Goal: Information Seeking & Learning: Learn about a topic

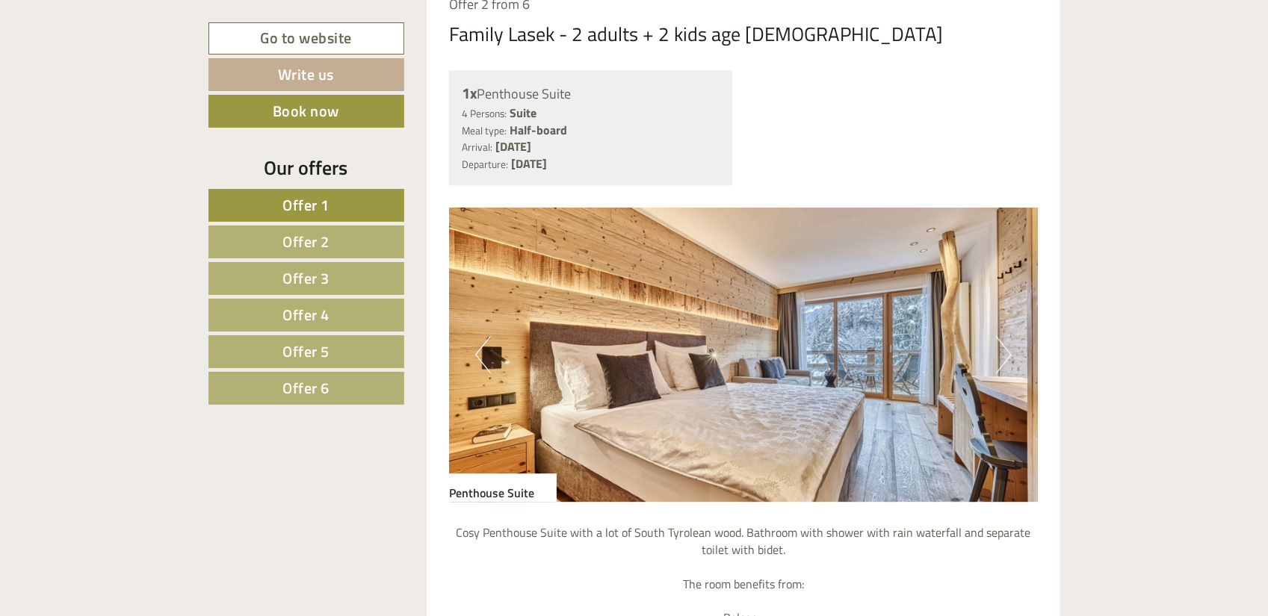
scroll to position [2621, 0]
click at [341, 307] on link "Offer 4" at bounding box center [306, 315] width 196 height 33
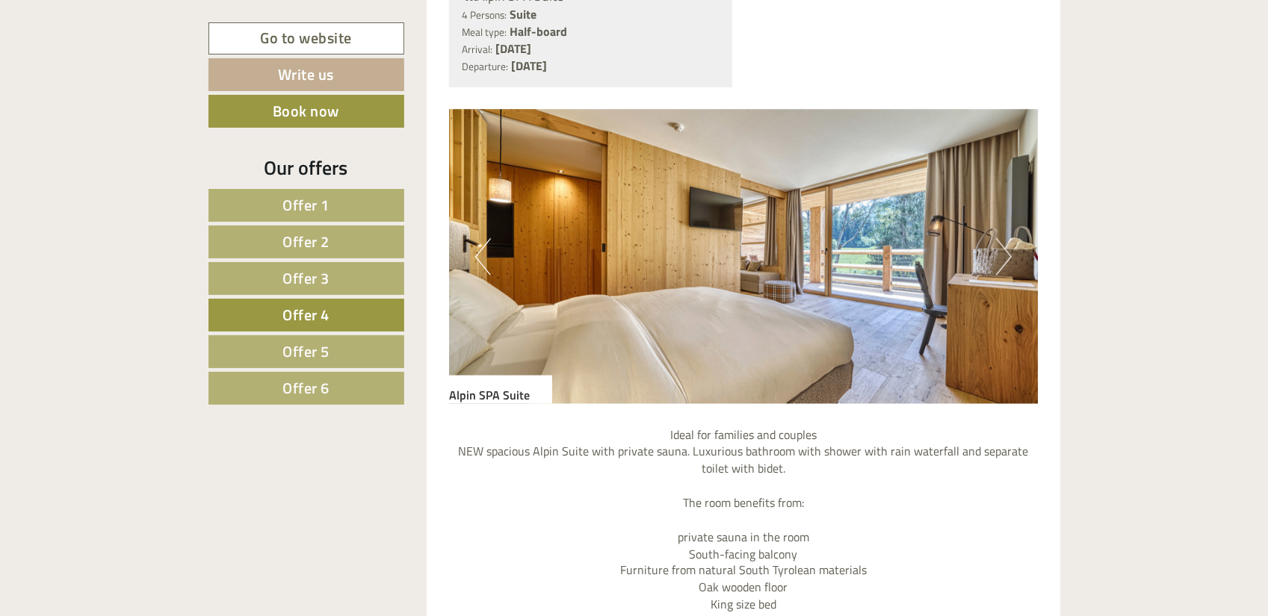
scroll to position [1397, 0]
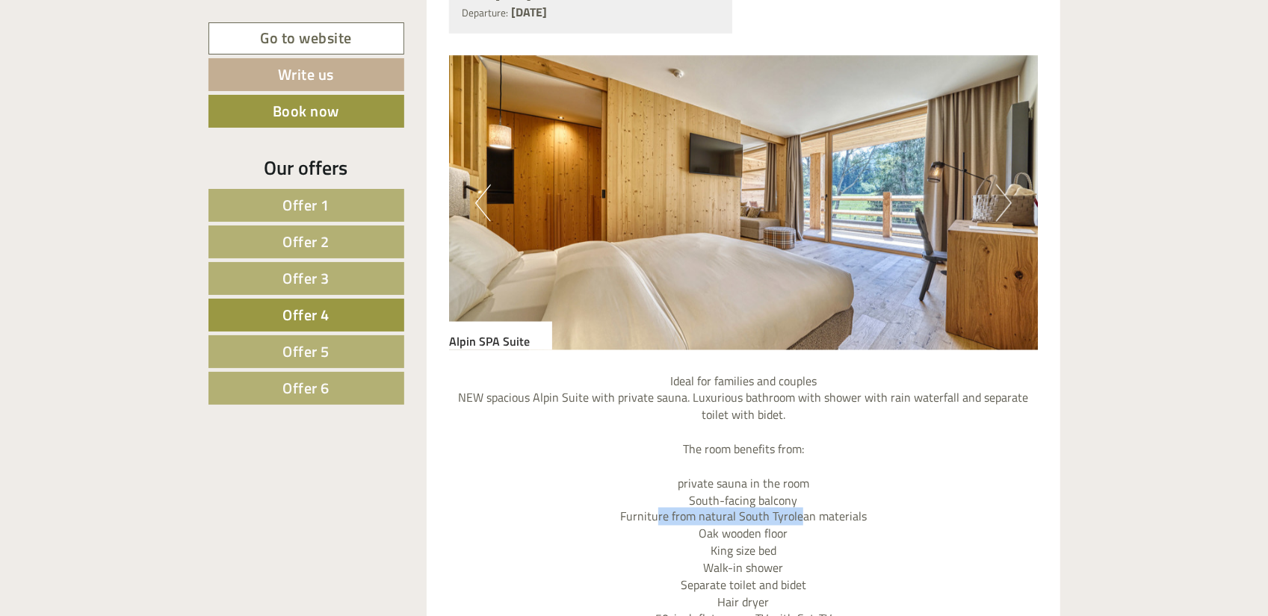
drag, startPoint x: 659, startPoint y: 489, endPoint x: 801, endPoint y: 483, distance: 142.1
click at [801, 483] on p "Ideal for families and couples NEW spacious Alpin Suite with private sauna. Lux…" at bounding box center [743, 577] width 589 height 409
click at [339, 207] on link "Offer 1" at bounding box center [306, 205] width 196 height 33
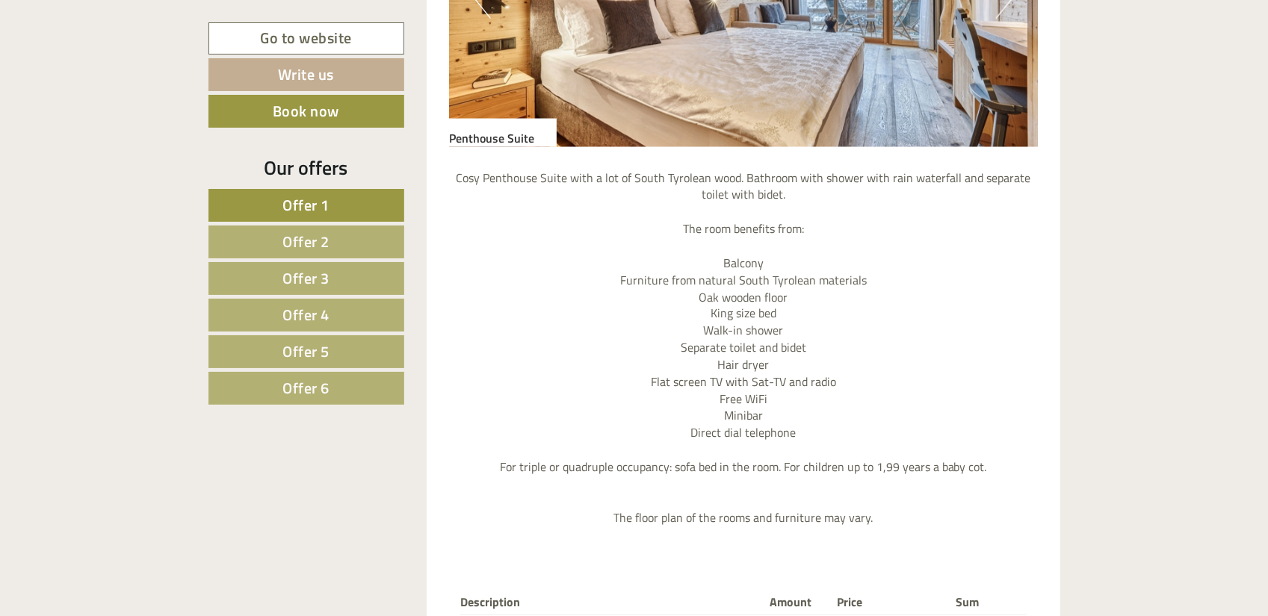
scroll to position [1639, 0]
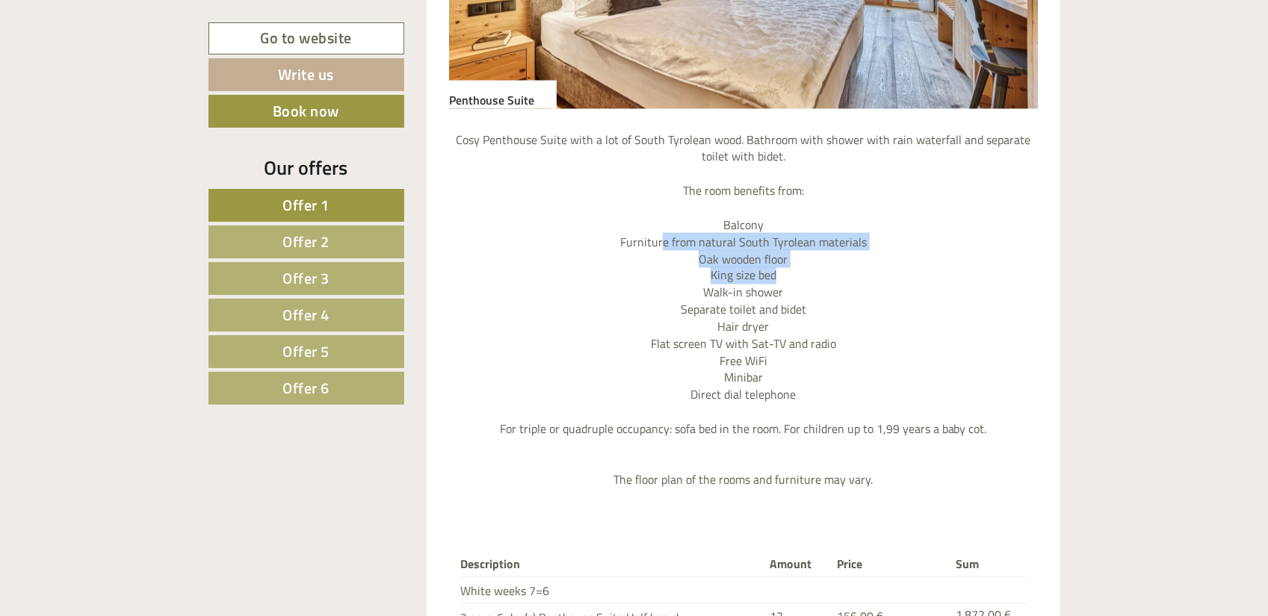
drag, startPoint x: 662, startPoint y: 214, endPoint x: 805, endPoint y: 249, distance: 147.5
click at [805, 249] on p "Cosy Penthouse Suite with a lot of South Tyrolean wood. Bathroom with shower wi…" at bounding box center [743, 311] width 589 height 359
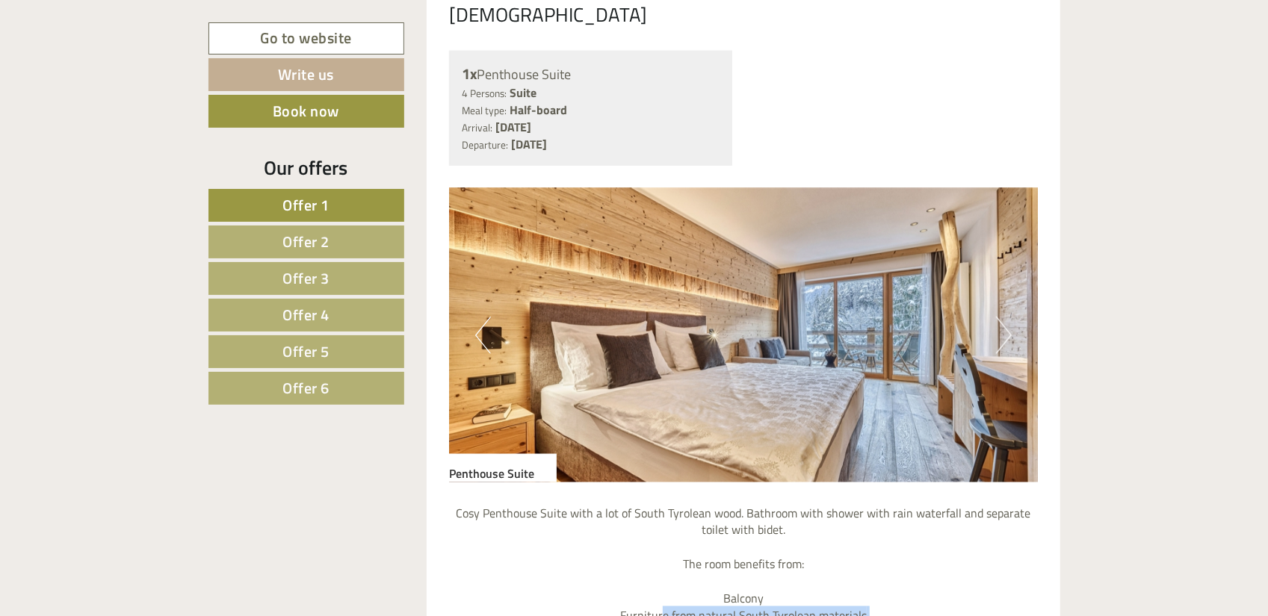
click at [1004, 317] on button "Next" at bounding box center [1004, 335] width 16 height 37
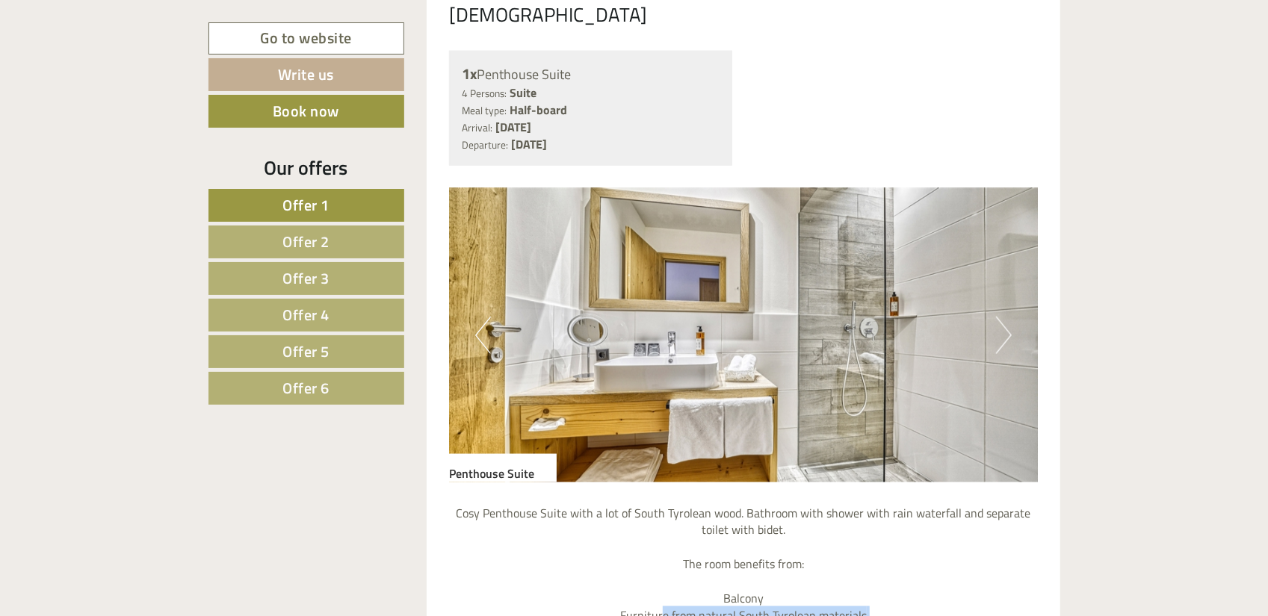
click at [1004, 317] on button "Next" at bounding box center [1004, 335] width 16 height 37
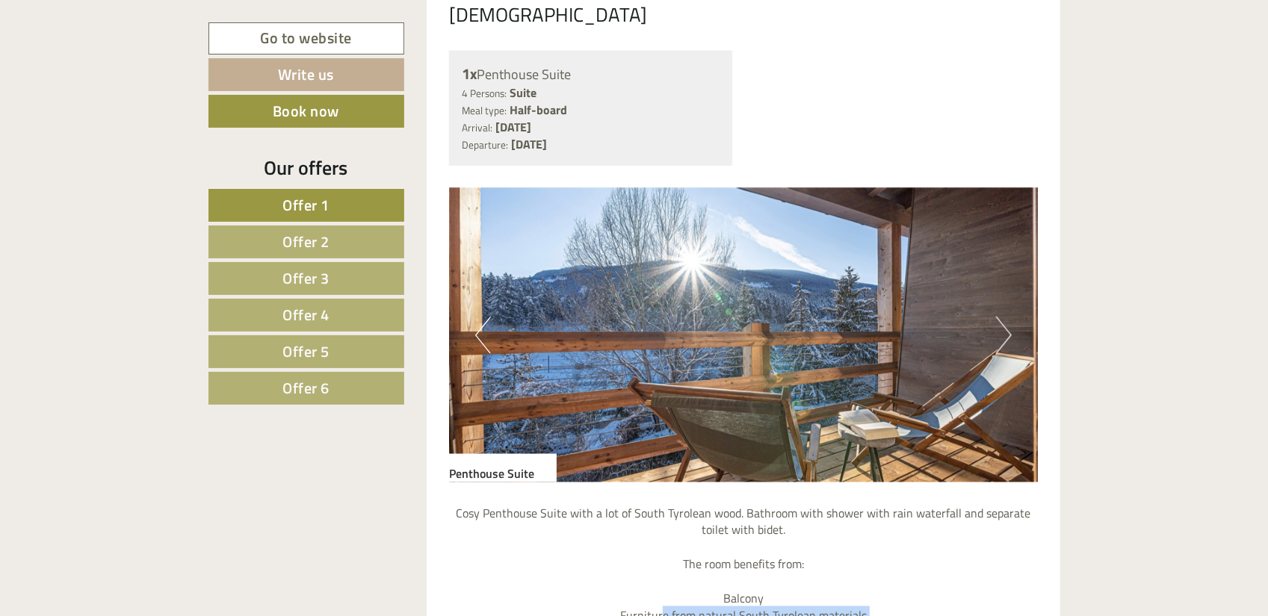
click at [1004, 317] on button "Next" at bounding box center [1004, 335] width 16 height 37
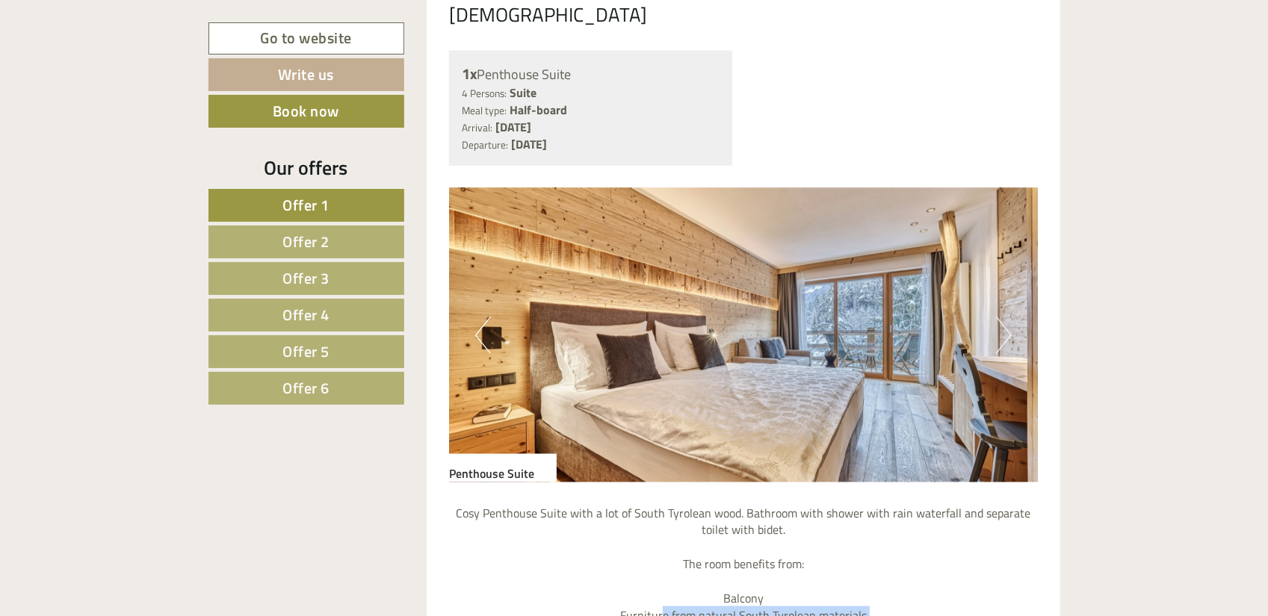
click at [1004, 317] on button "Next" at bounding box center [1004, 335] width 16 height 37
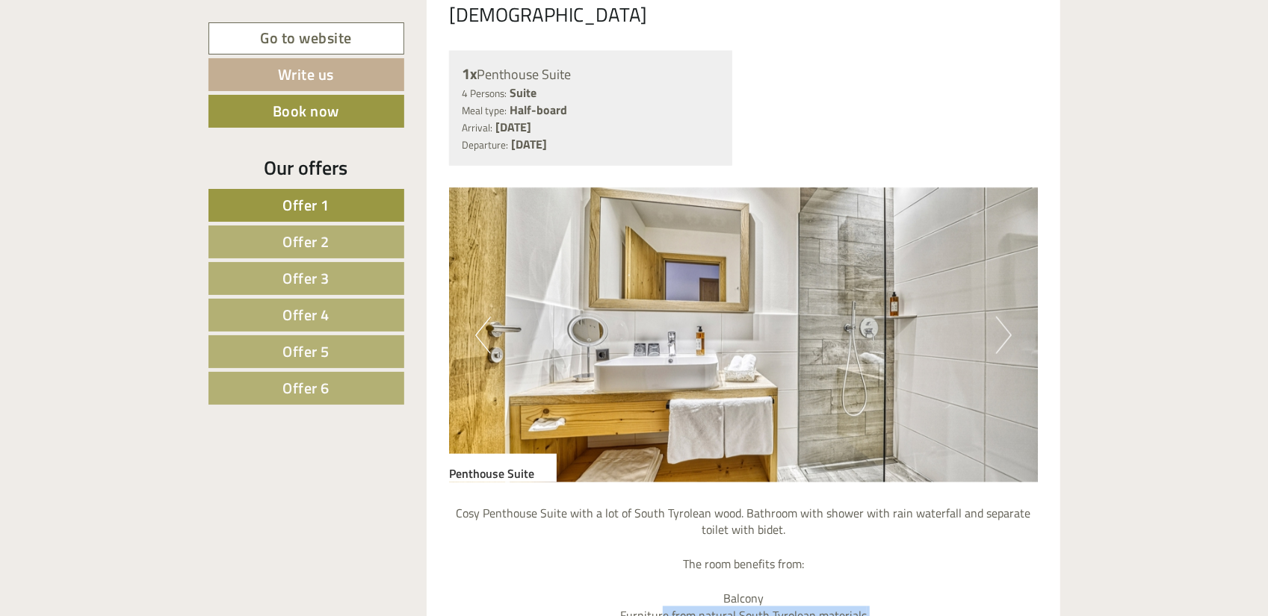
click at [1004, 317] on button "Next" at bounding box center [1004, 335] width 16 height 37
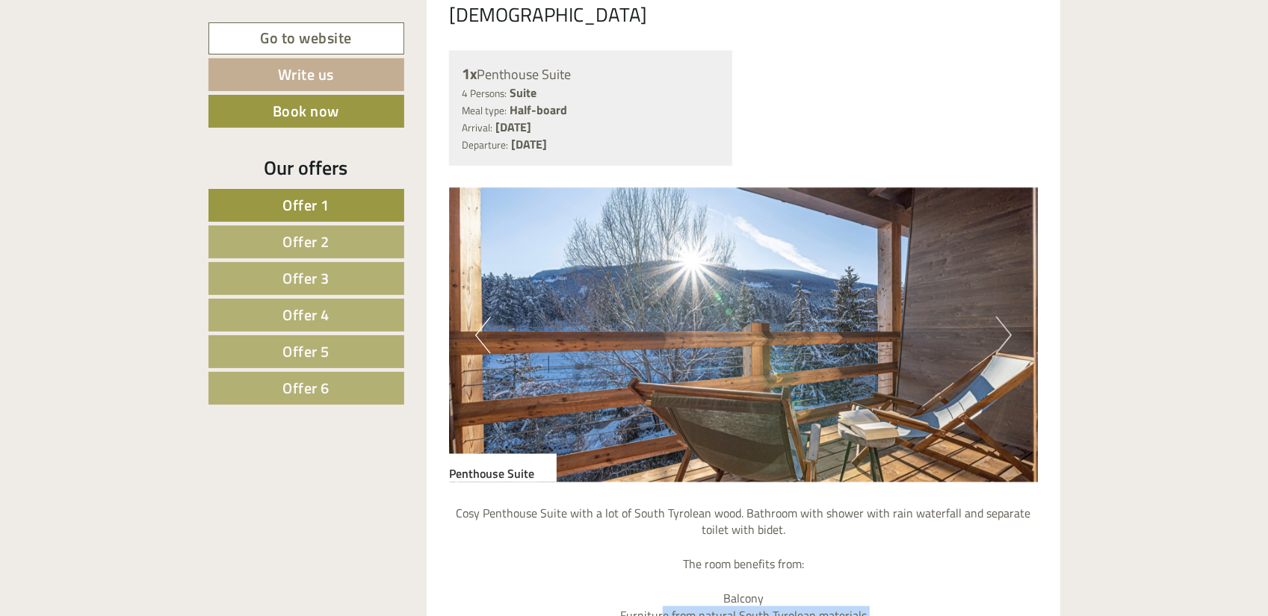
click at [1004, 317] on button "Next" at bounding box center [1004, 335] width 16 height 37
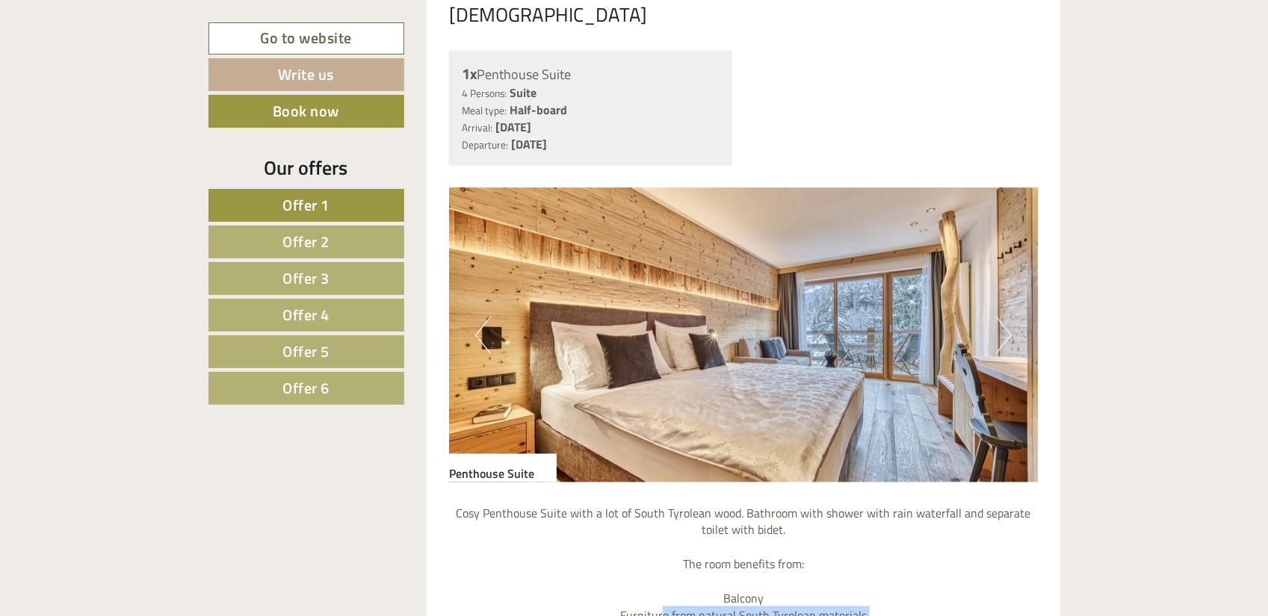
click at [1004, 317] on button "Next" at bounding box center [1004, 335] width 16 height 37
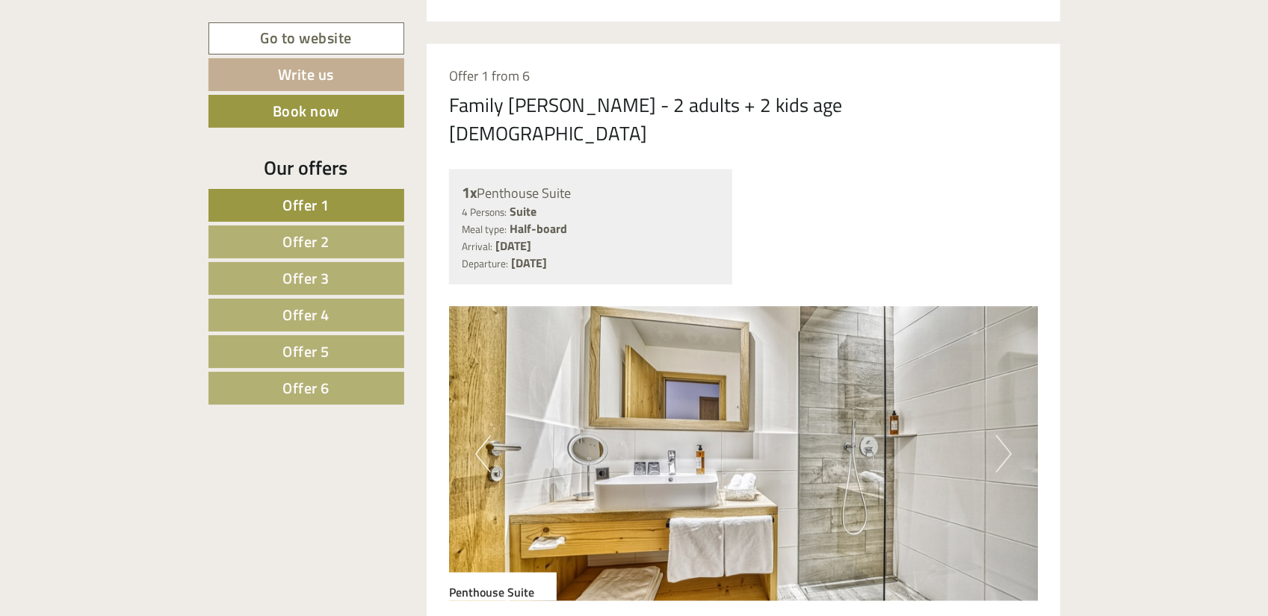
scroll to position [1116, 0]
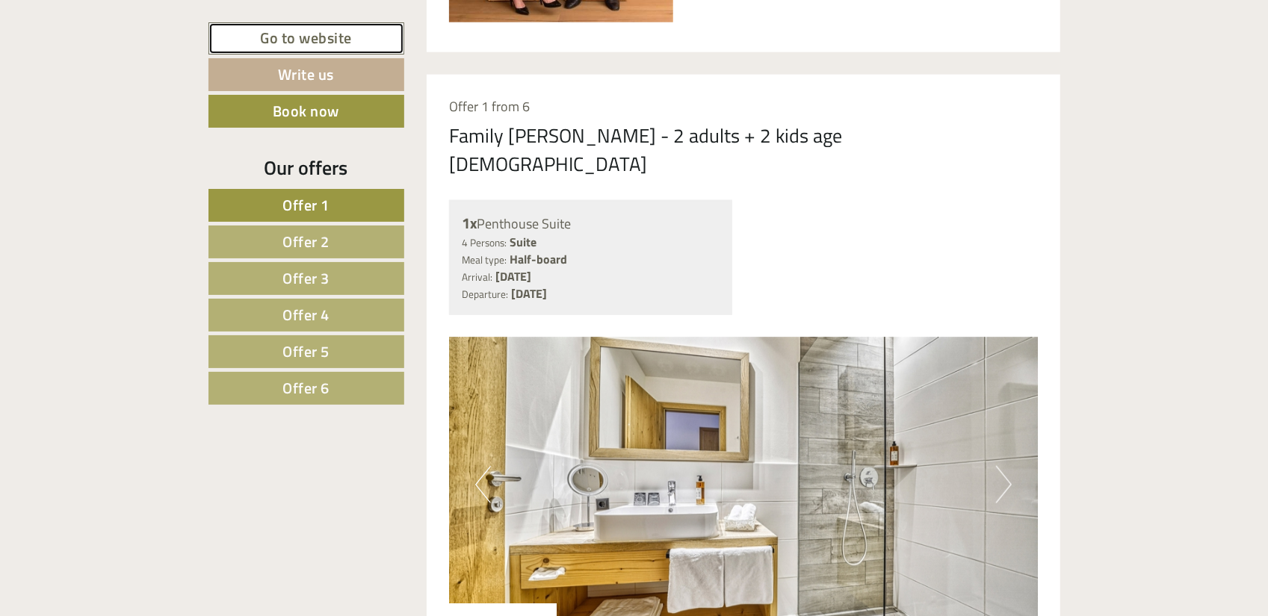
click at [320, 28] on link "Go to website" at bounding box center [306, 38] width 196 height 32
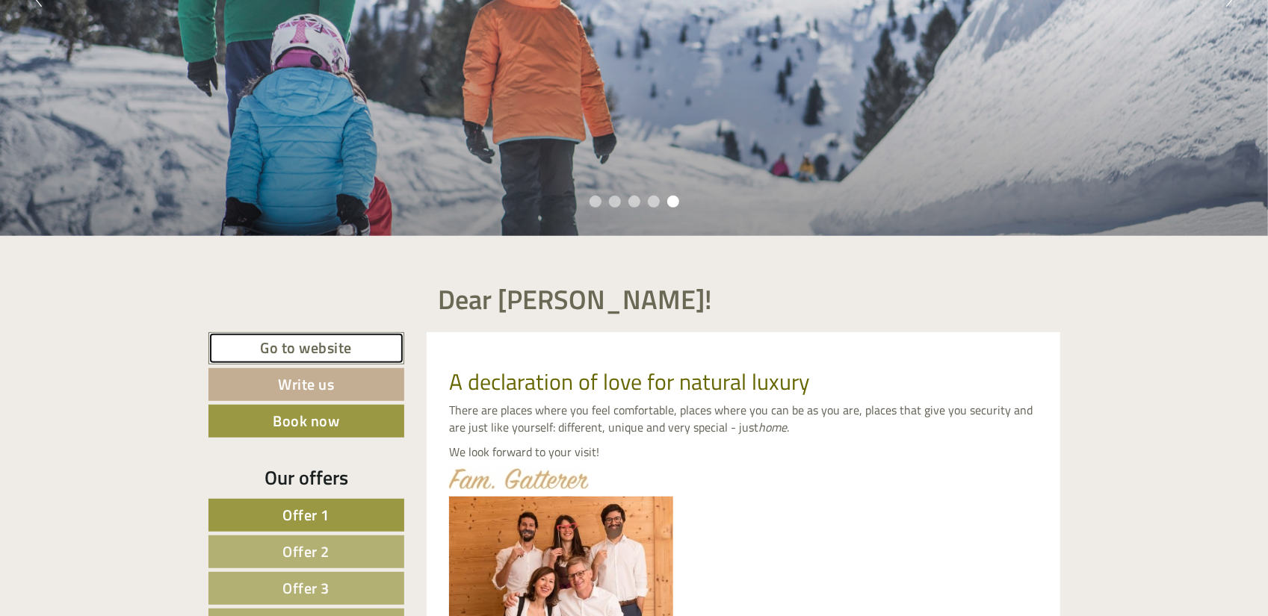
scroll to position [368, 0]
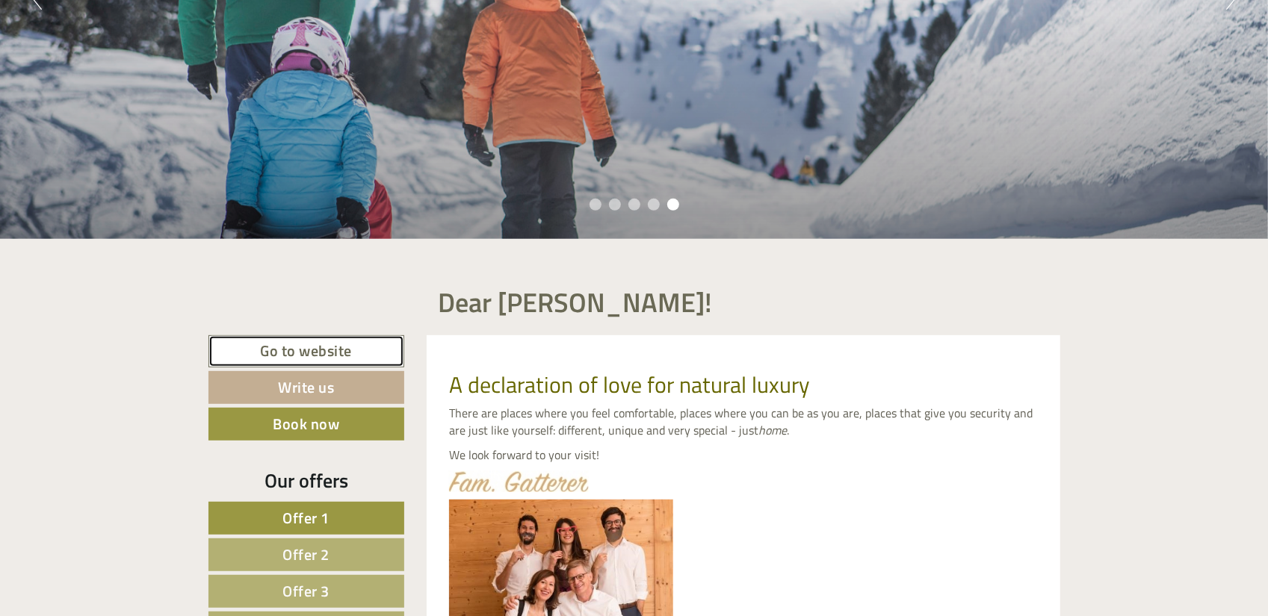
click at [327, 344] on link "Go to website" at bounding box center [306, 351] width 197 height 32
